Goal: Task Accomplishment & Management: Use online tool/utility

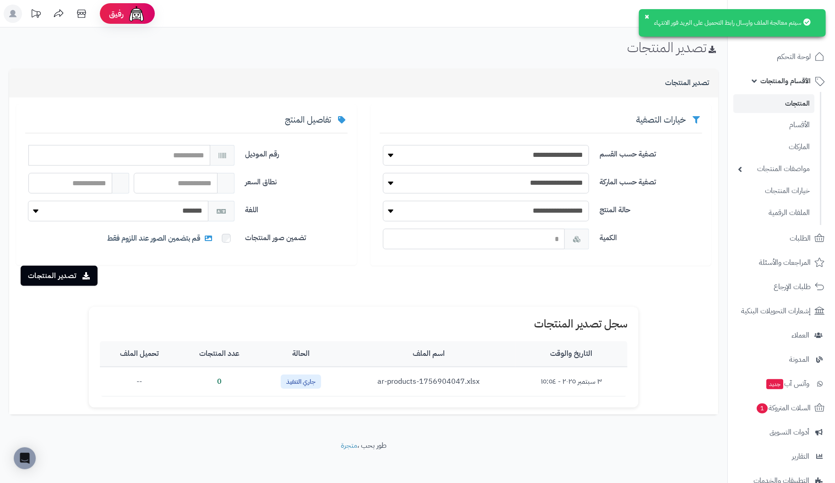
click at [537, 16] on header "رفيق ! الطلبات معالجة مكتمل إرجاع المنتجات العملاء المتواجدون الان 2 عملاء منتظ…" at bounding box center [417, 13] width 835 height 27
click at [645, 14] on button "×" at bounding box center [646, 15] width 7 height 7
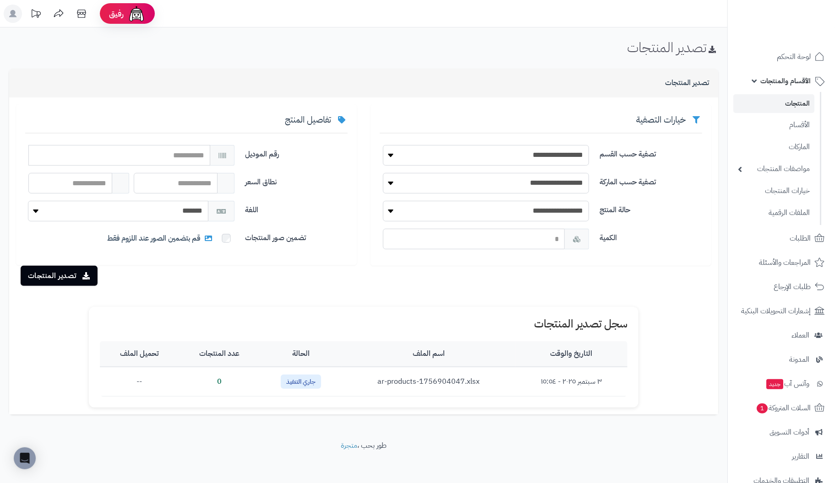
click at [805, 105] on link "المنتجات" at bounding box center [773, 103] width 81 height 19
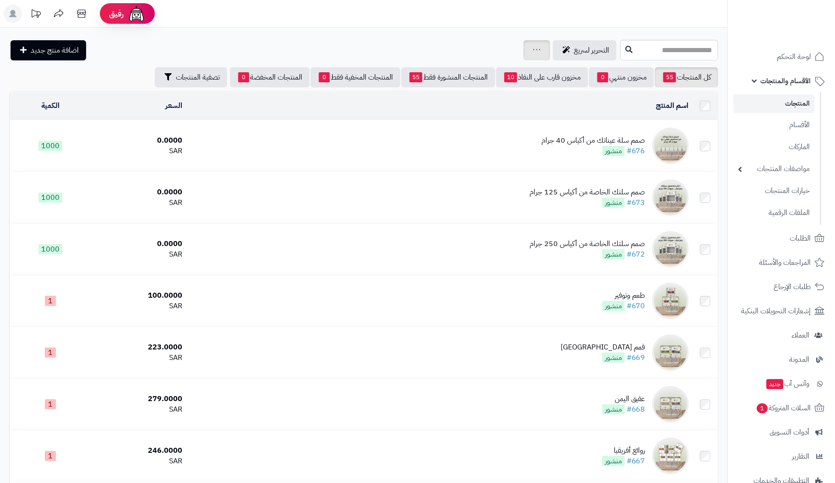
click at [533, 50] on icon at bounding box center [536, 50] width 7 height 6
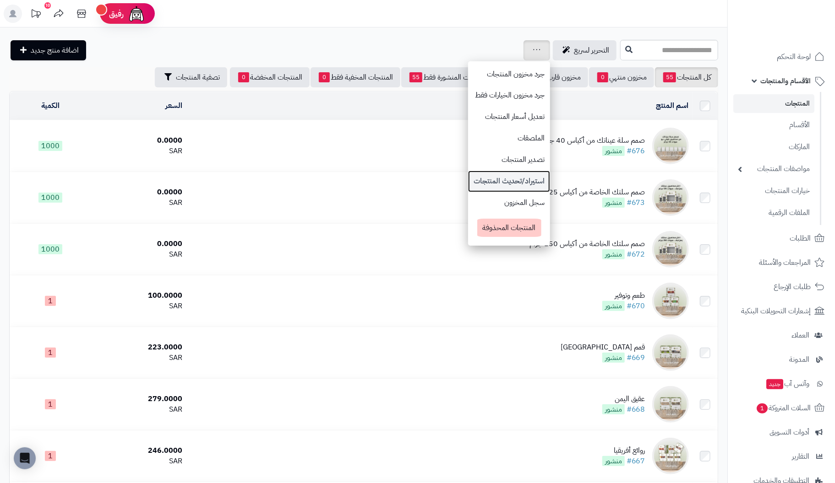
click at [471, 186] on link "استيراد/تحديث المنتجات" at bounding box center [509, 182] width 82 height 22
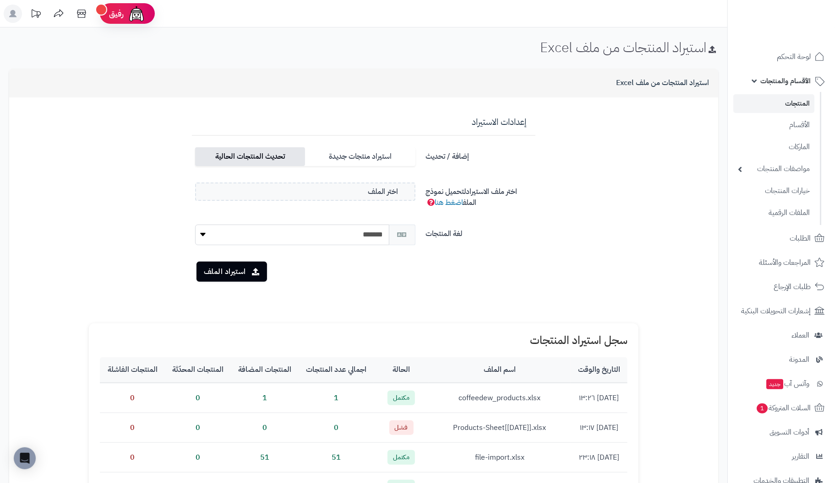
click at [259, 159] on label "تحديث المنتجات الحالية" at bounding box center [250, 156] width 110 height 19
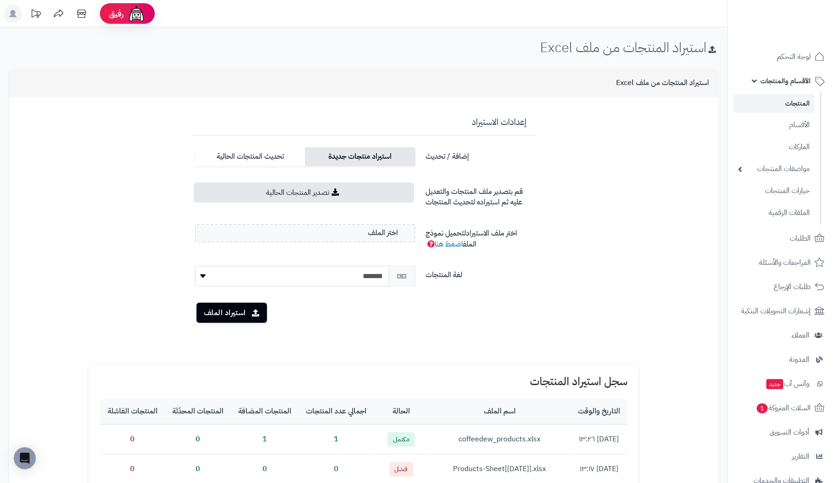
click at [357, 155] on label "استيراد منتجات جديدة" at bounding box center [360, 156] width 110 height 19
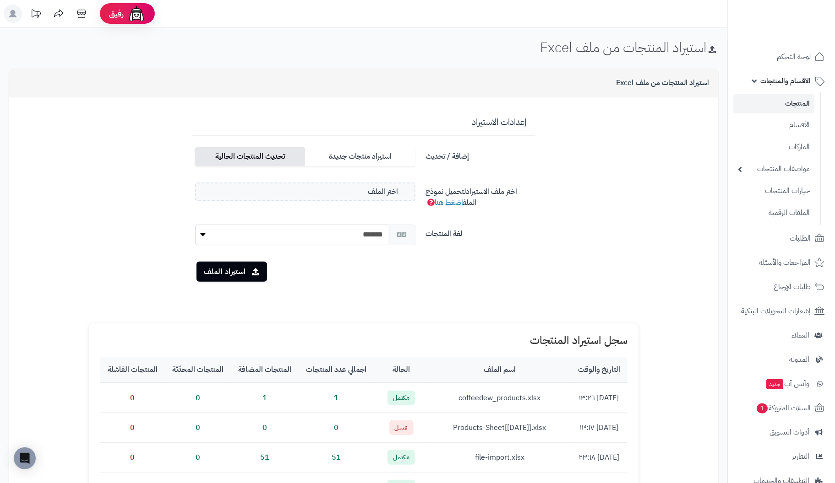
click at [258, 158] on label "تحديث المنتجات الحالية" at bounding box center [250, 156] width 110 height 19
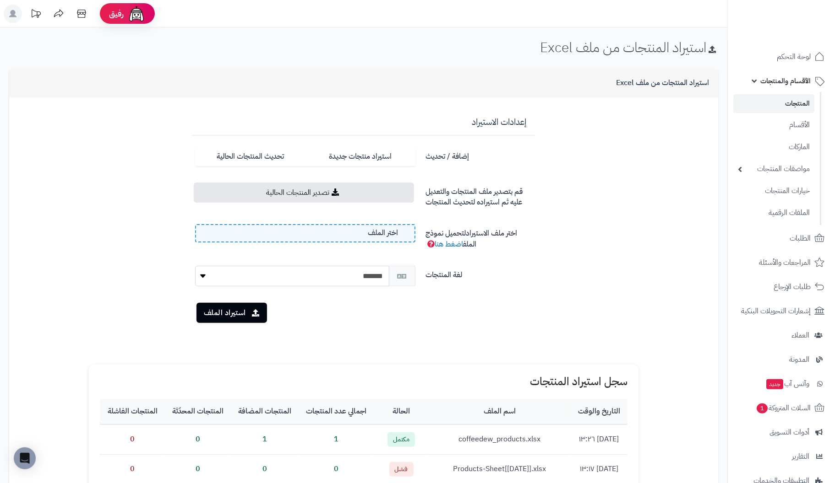
click at [387, 231] on span "اختر الملف" at bounding box center [383, 233] width 30 height 11
click at [0, 0] on input "اختر الملف" at bounding box center [0, 0] width 0 height 0
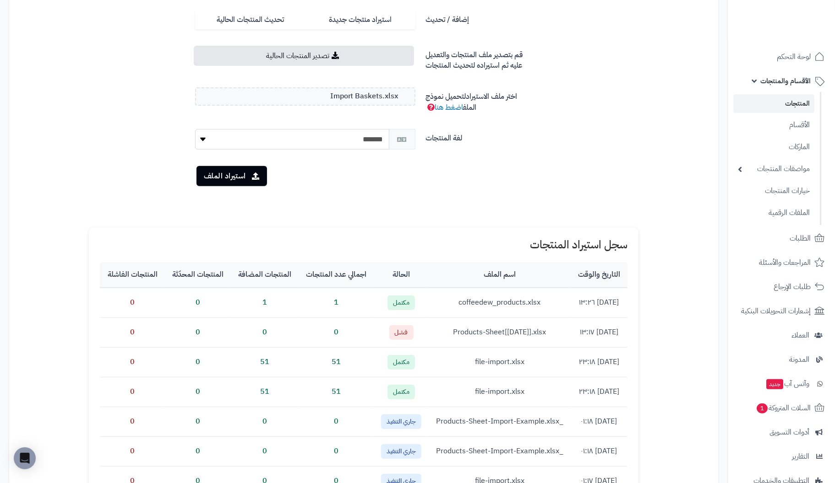
scroll to position [137, 0]
click at [235, 176] on button "استيراد الملف" at bounding box center [231, 176] width 70 height 20
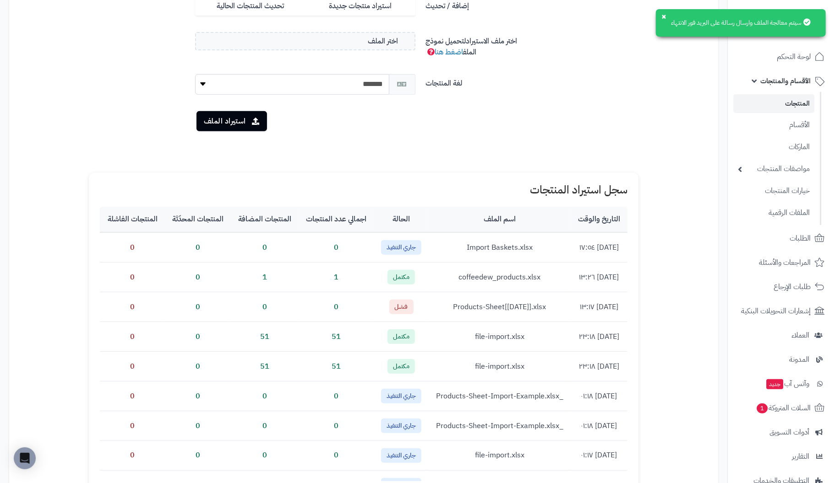
scroll to position [229, 0]
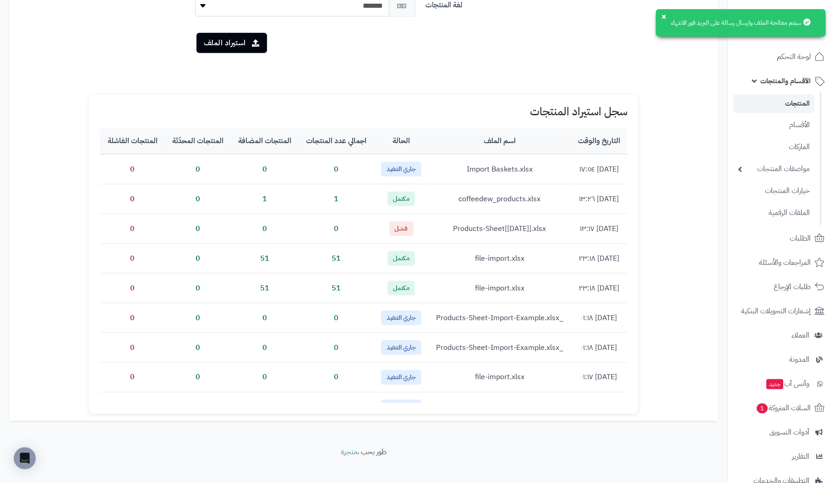
click at [799, 100] on link "المنتجات" at bounding box center [773, 103] width 81 height 19
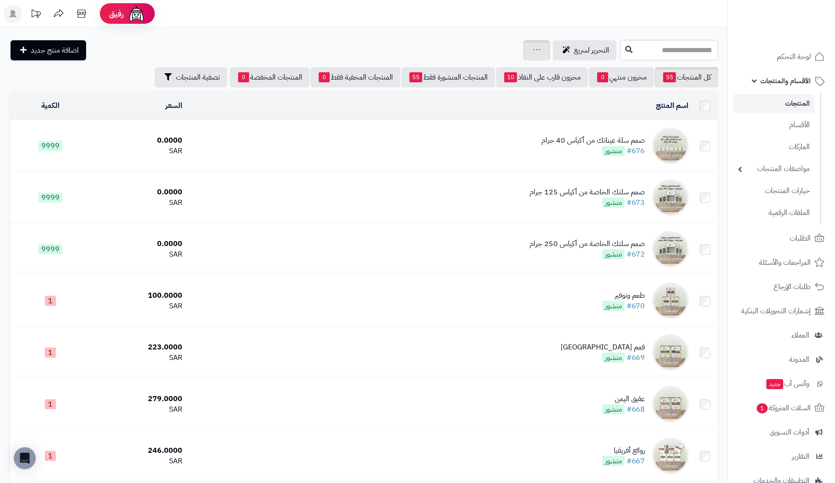
click at [533, 47] on icon at bounding box center [536, 50] width 7 height 6
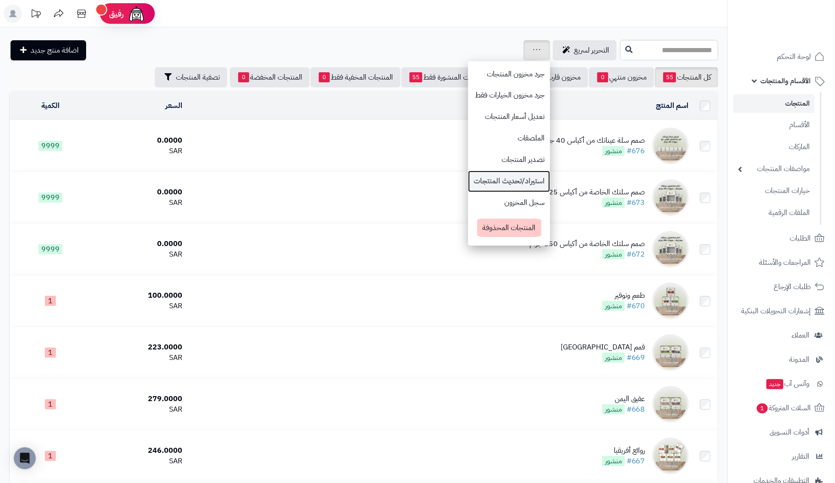
click at [472, 179] on link "استيراد/تحديث المنتجات" at bounding box center [509, 182] width 82 height 22
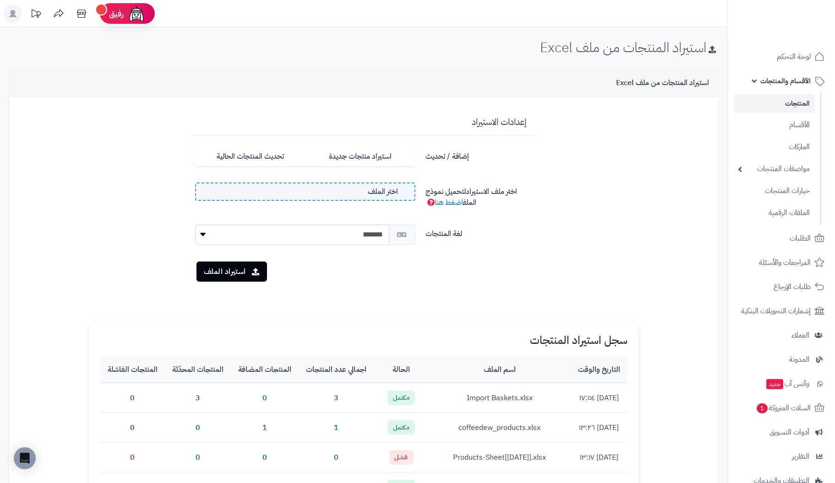
click at [378, 194] on span "اختر الملف" at bounding box center [383, 192] width 30 height 11
click at [0, 0] on input "اختر الملف" at bounding box center [0, 0] width 0 height 0
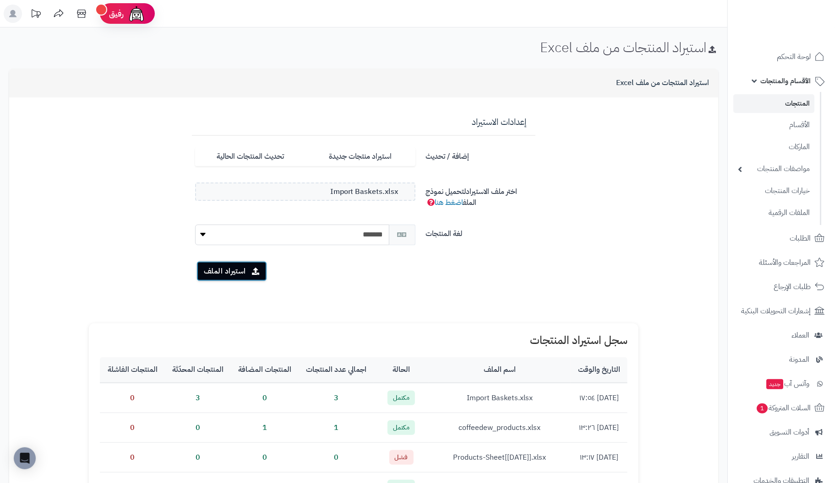
click at [232, 272] on button "استيراد الملف" at bounding box center [231, 271] width 70 height 20
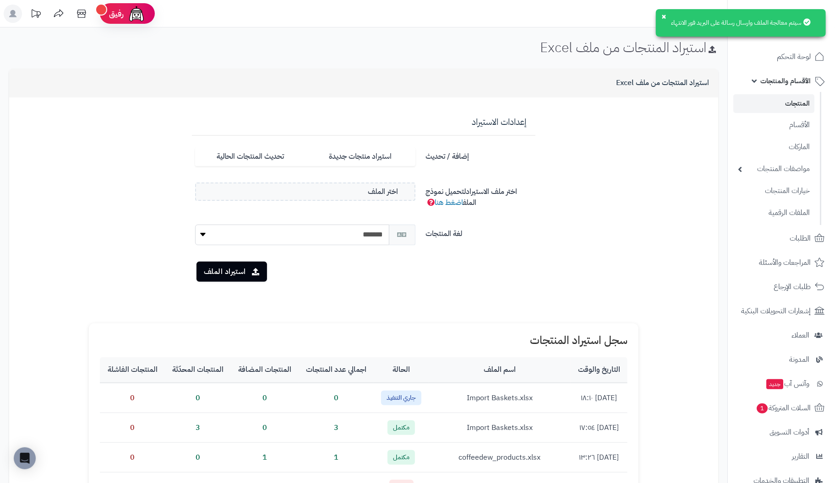
click at [804, 21] on icon at bounding box center [806, 21] width 7 height 7
click at [661, 12] on button "×" at bounding box center [663, 15] width 7 height 7
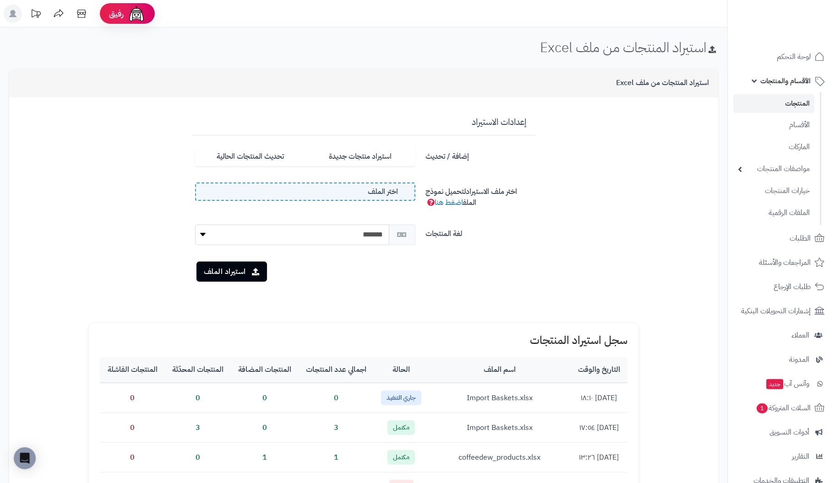
click at [364, 189] on label "اختر الملف" at bounding box center [305, 192] width 220 height 18
click at [0, 0] on input "اختر الملف" at bounding box center [0, 0] width 0 height 0
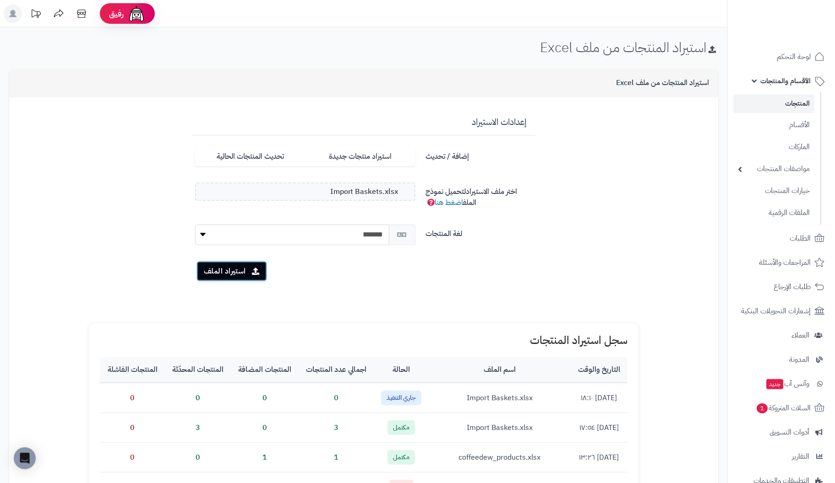
click at [237, 271] on button "استيراد الملف" at bounding box center [231, 271] width 70 height 20
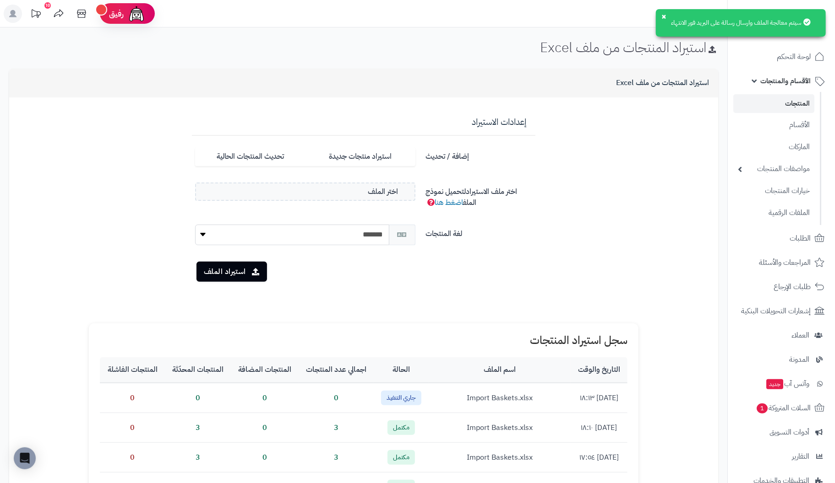
click at [808, 21] on icon at bounding box center [806, 21] width 7 height 7
click at [616, 274] on form "**********" at bounding box center [363, 207] width 695 height 206
